Goal: Check status: Check status

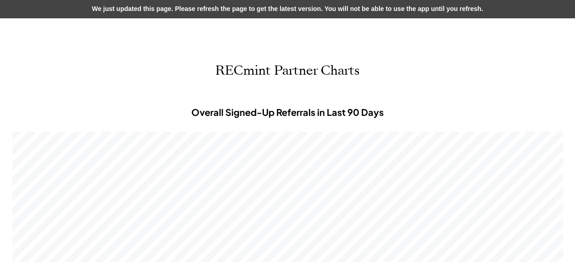
scroll to position [275, 550]
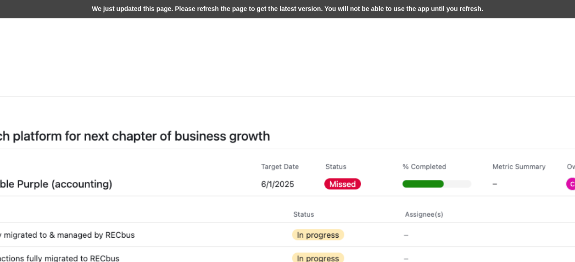
scroll to position [275, 550]
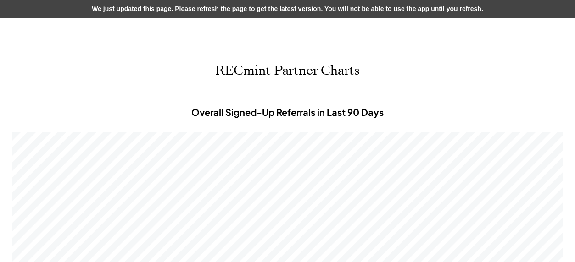
scroll to position [275, 550]
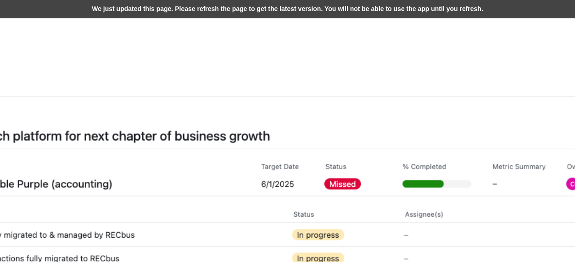
scroll to position [275, 550]
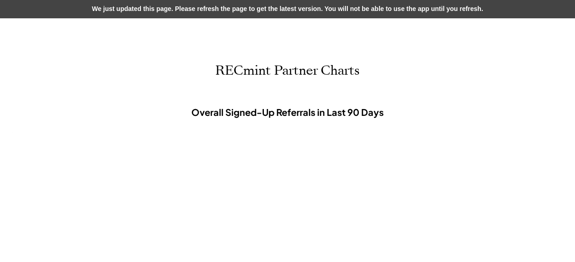
scroll to position [275, 550]
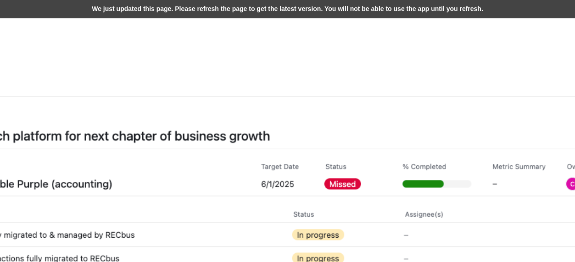
scroll to position [275, 550]
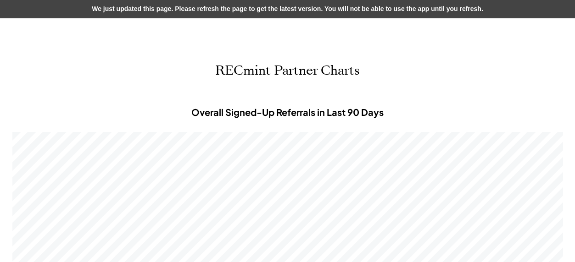
scroll to position [275, 550]
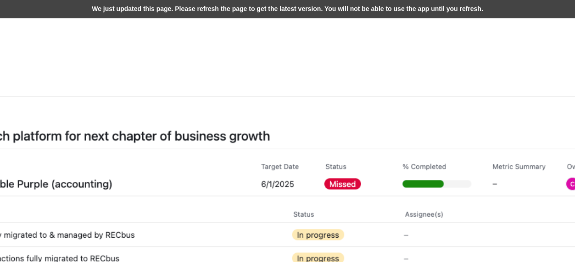
scroll to position [275, 550]
